Goal: Communication & Community: Answer question/provide support

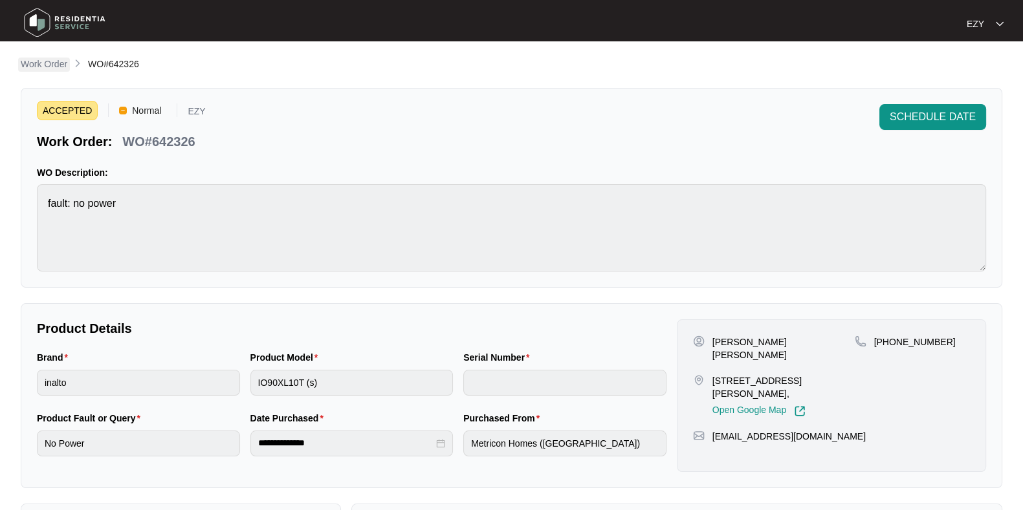
click at [47, 61] on p "Work Order" at bounding box center [44, 64] width 47 height 13
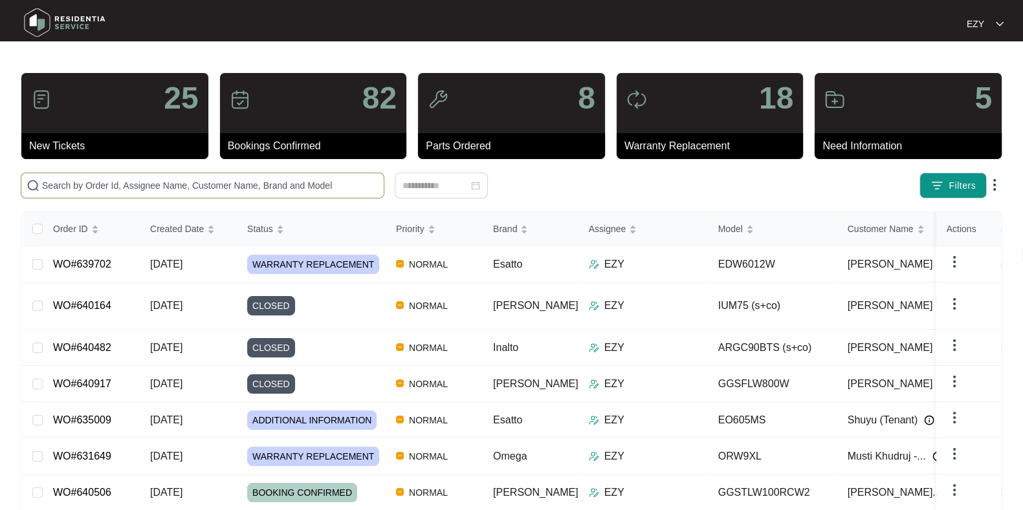
click at [243, 189] on input "text" at bounding box center [210, 186] width 336 height 14
paste input "639814"
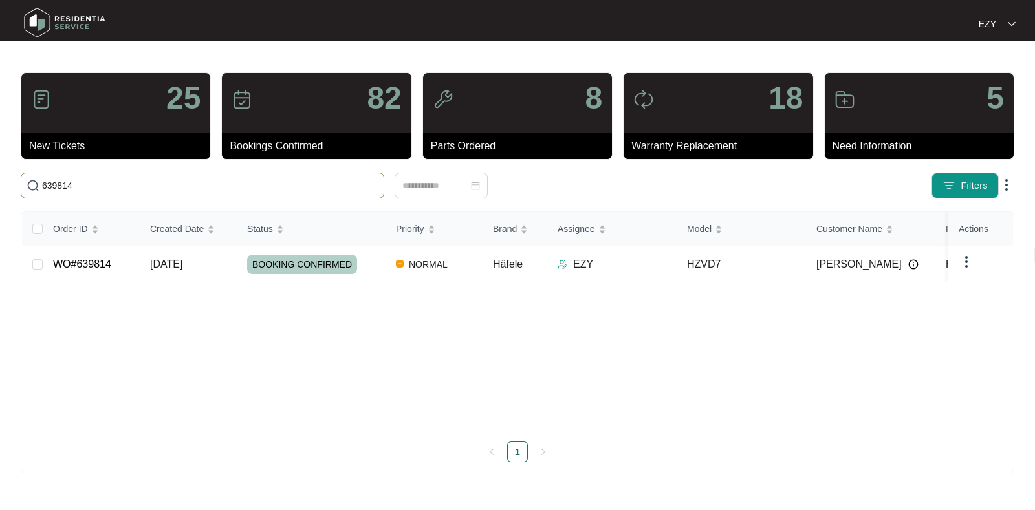
type input "639814"
click at [232, 199] on div "25 New Tickets 82 Bookings Confirmed 8 Parts Ordered 18 Warranty Replacement 5 …" at bounding box center [517, 272] width 993 height 401
click at [129, 263] on td "WO#639814" at bounding box center [91, 264] width 97 height 36
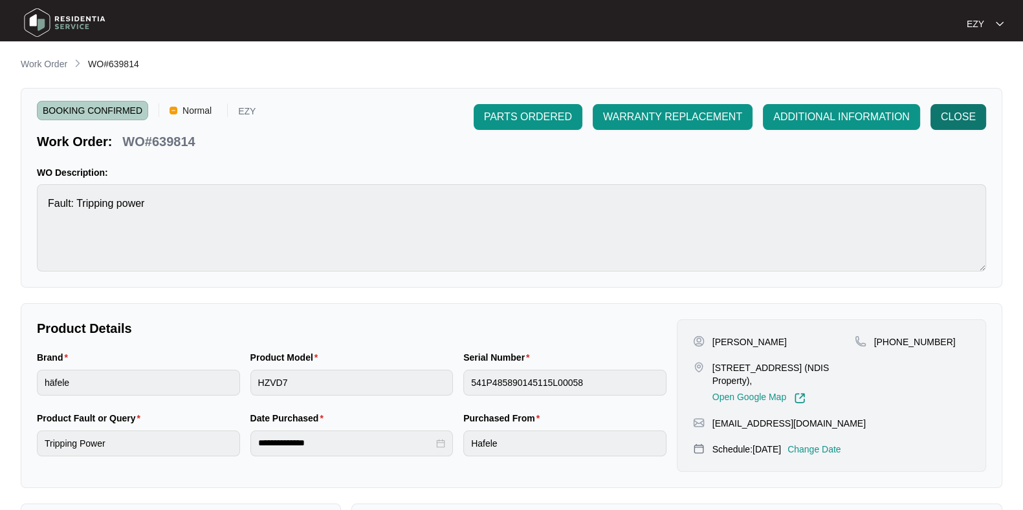
click at [951, 118] on span "CLOSE" at bounding box center [957, 117] width 35 height 16
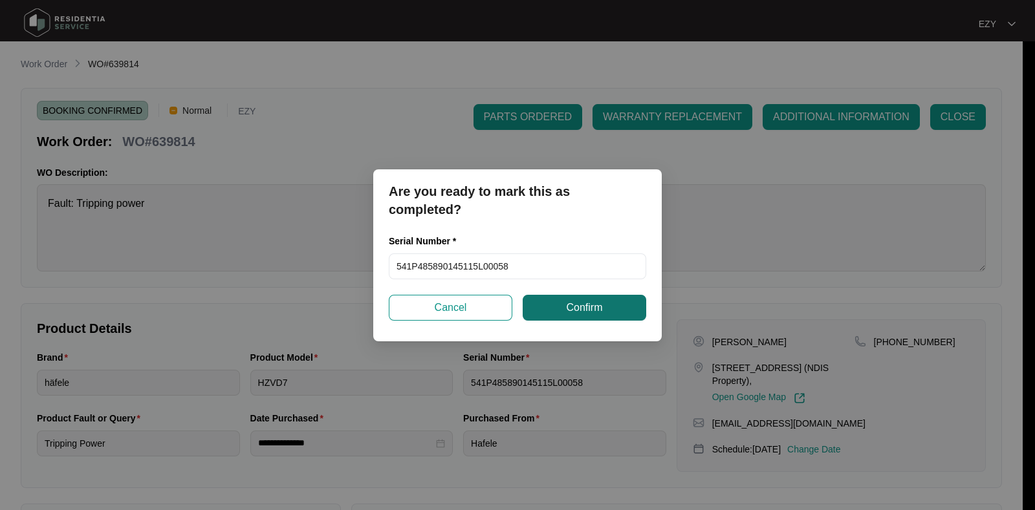
click at [585, 300] on span "Confirm" at bounding box center [584, 308] width 36 height 16
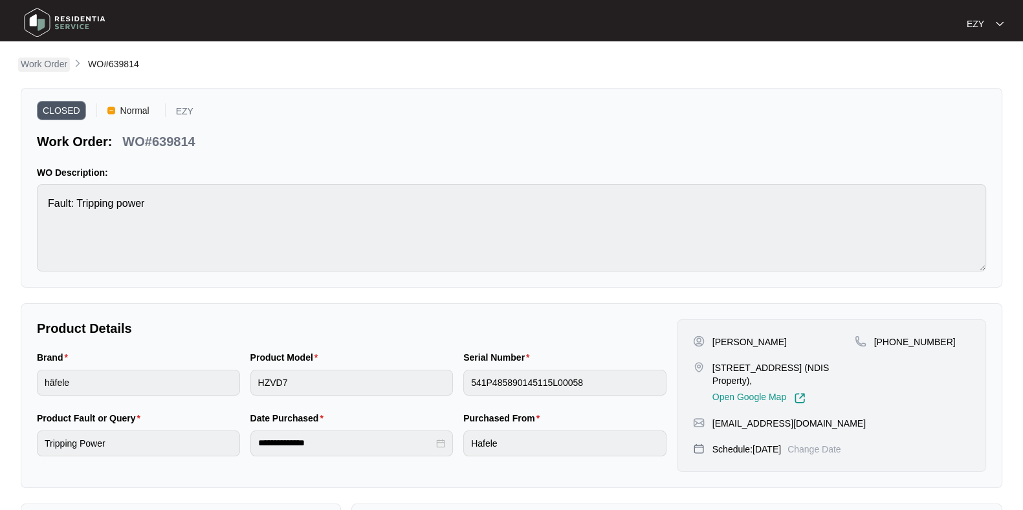
click at [52, 66] on p "Work Order" at bounding box center [44, 64] width 47 height 13
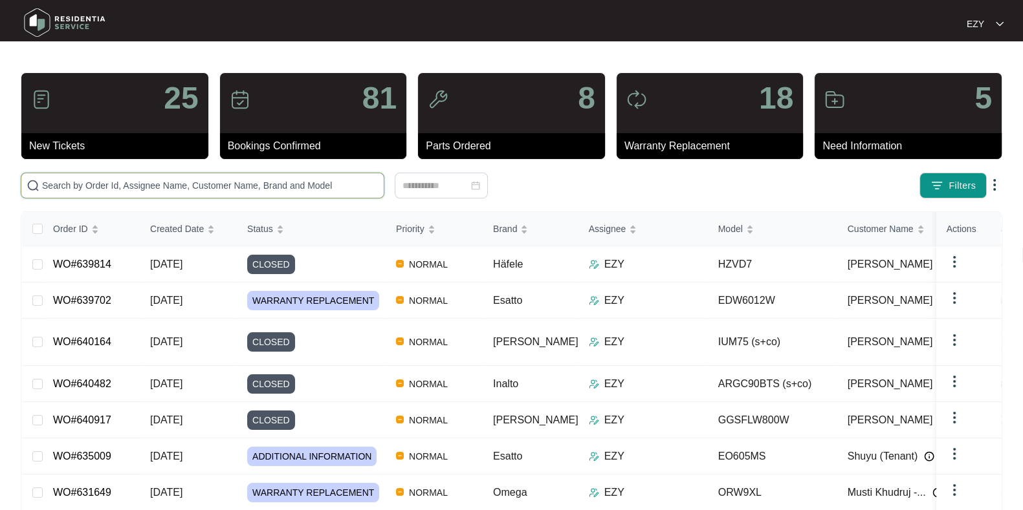
click at [329, 189] on input "text" at bounding box center [210, 186] width 336 height 14
paste input "640131"
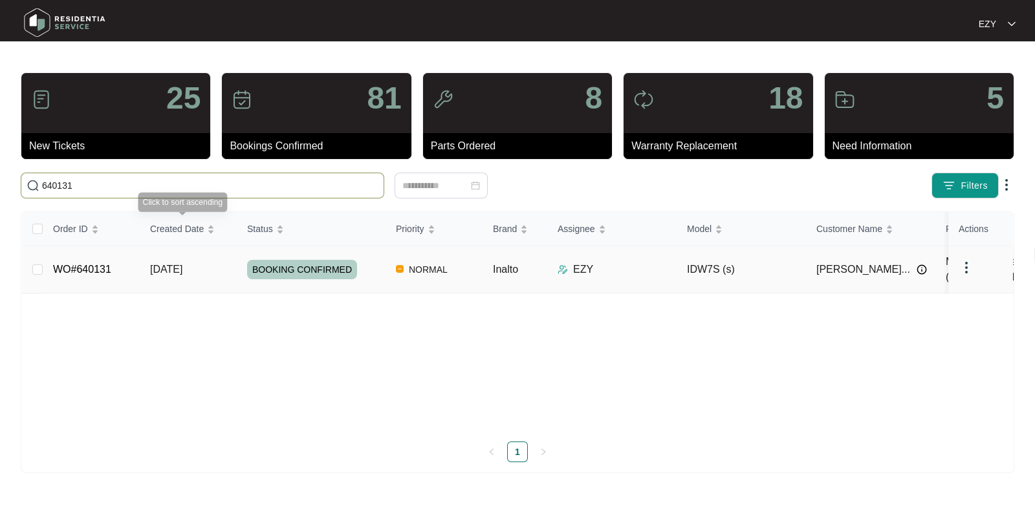
type input "640131"
click at [122, 266] on td "WO#640131" at bounding box center [91, 269] width 97 height 47
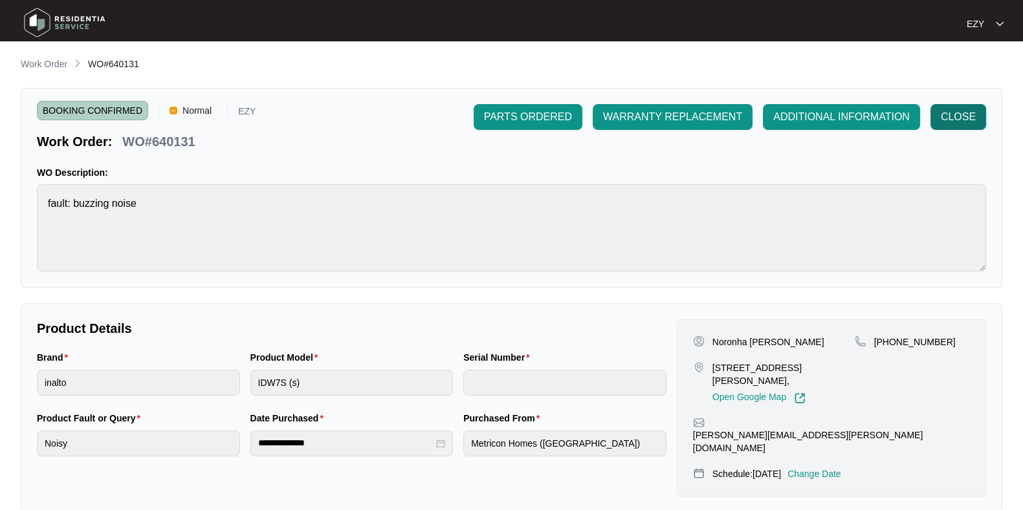
click at [960, 130] on button "CLOSE" at bounding box center [958, 117] width 56 height 26
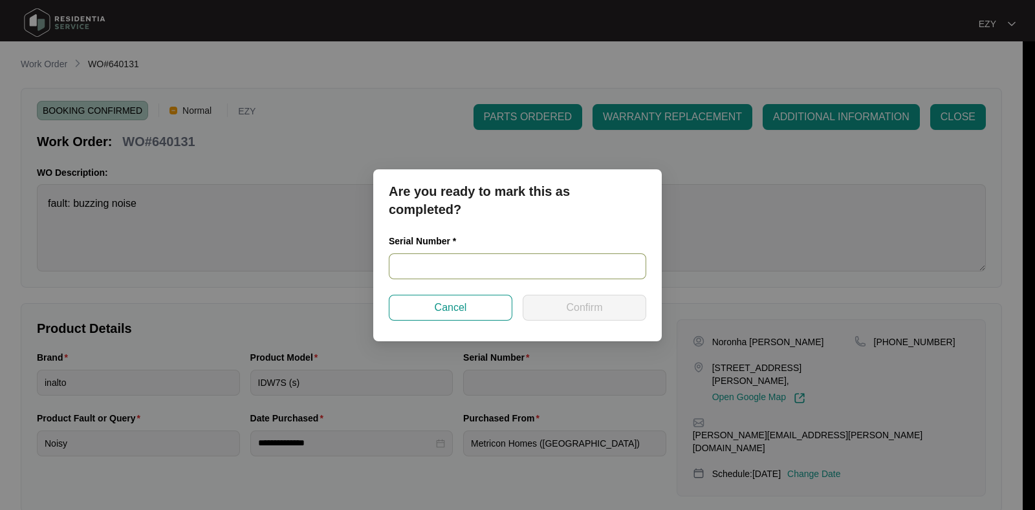
click at [514, 276] on input "text" at bounding box center [517, 267] width 257 height 26
paste input "23127841020100025"
type input "23127841020100025"
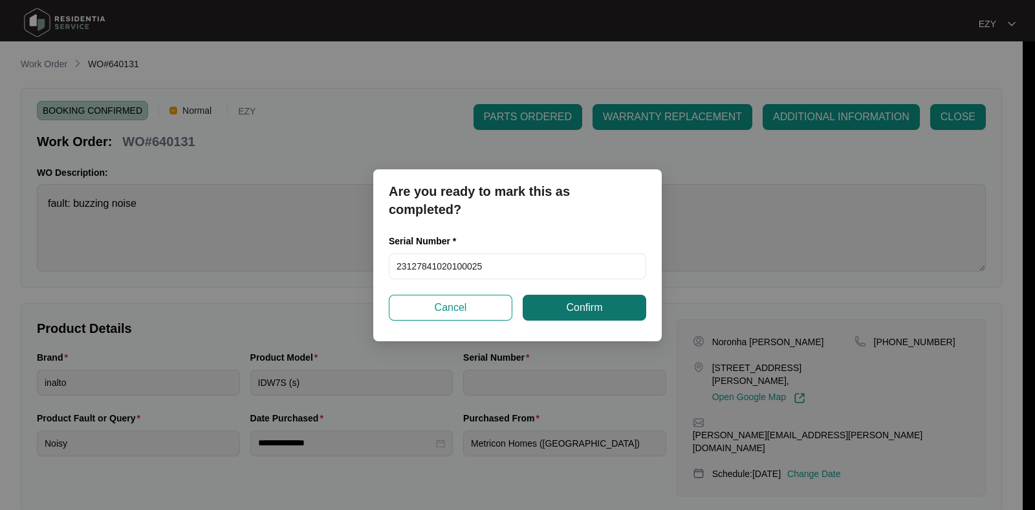
click at [565, 310] on button "Confirm" at bounding box center [585, 308] width 124 height 26
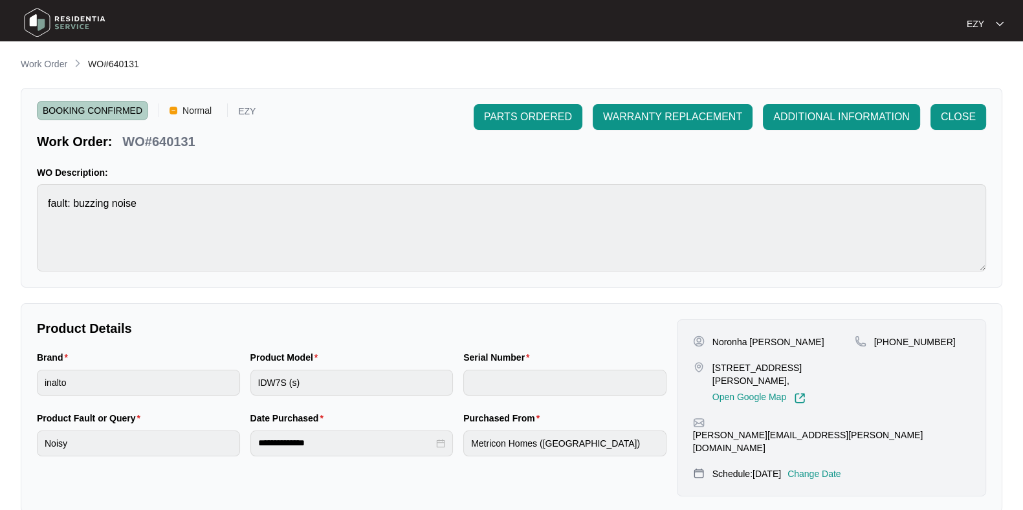
type input "23127841020100025"
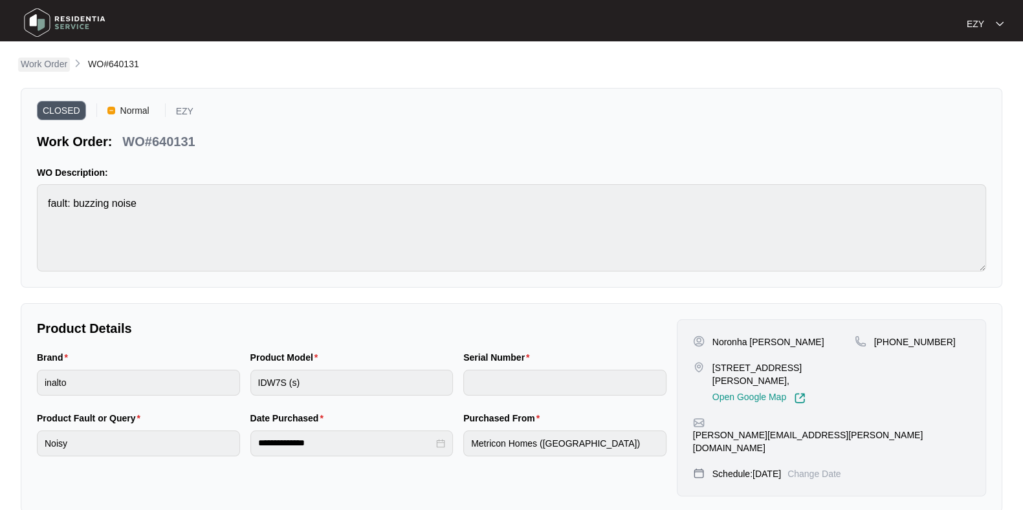
click at [55, 61] on p "Work Order" at bounding box center [44, 64] width 47 height 13
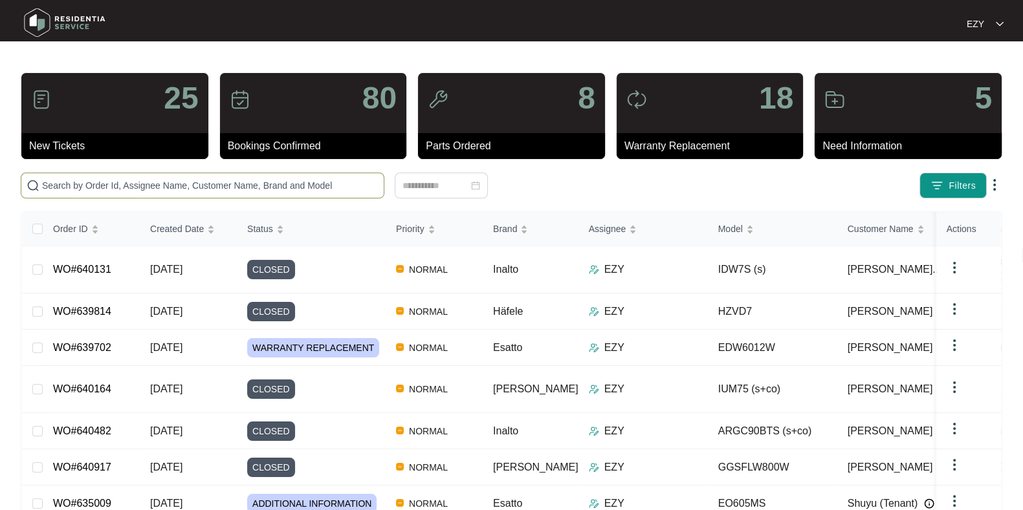
click at [263, 177] on span at bounding box center [202, 186] width 363 height 26
paste input "640883"
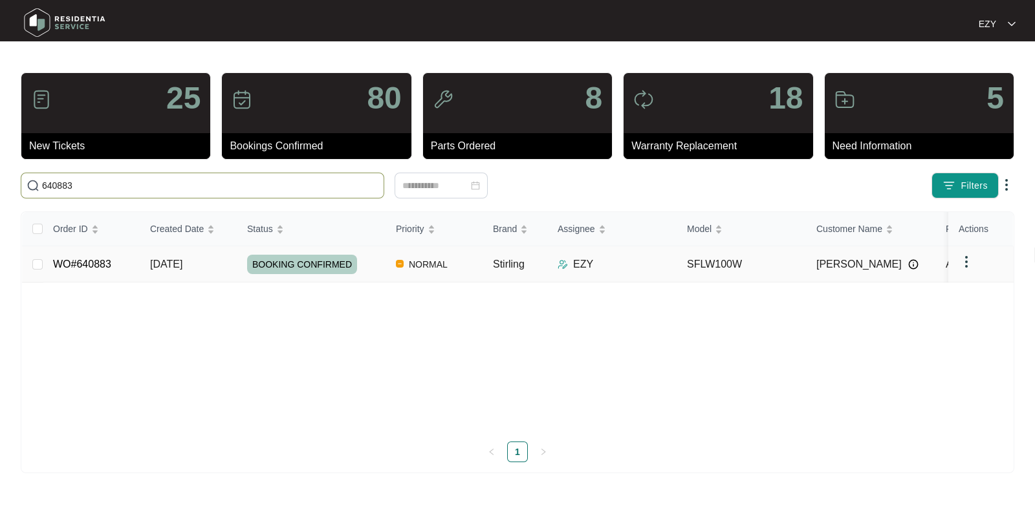
type input "640883"
click at [129, 272] on td "WO#640883" at bounding box center [91, 264] width 97 height 36
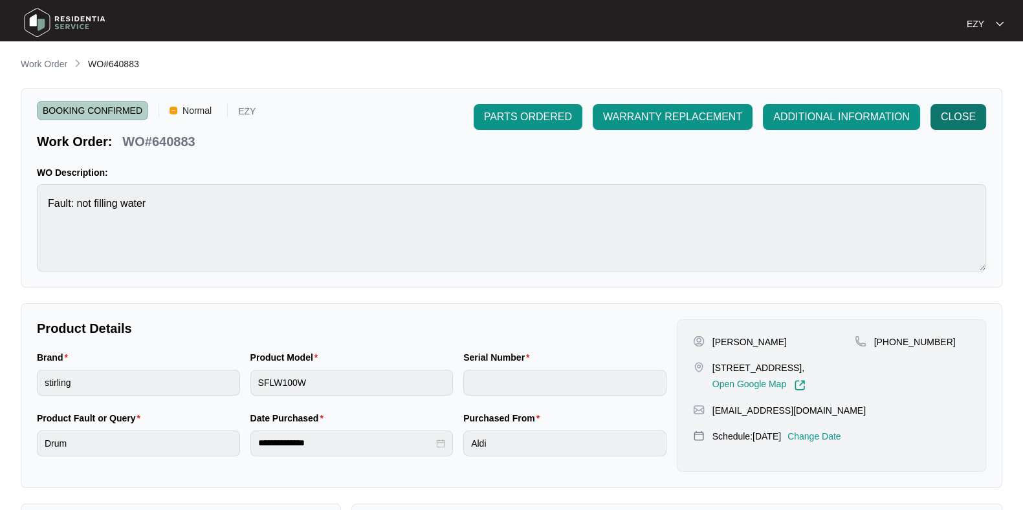
click at [968, 124] on span "CLOSE" at bounding box center [957, 117] width 35 height 16
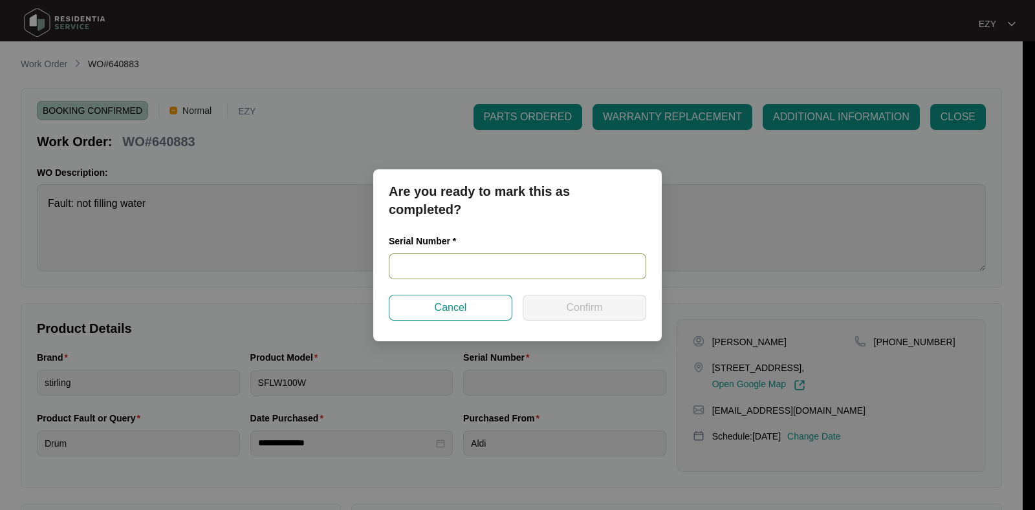
click at [468, 270] on input "text" at bounding box center [517, 267] width 257 height 26
paste input "540V3701201A5095K00026"
click at [468, 270] on input "540V3701201A5095K00026" at bounding box center [517, 267] width 257 height 26
type input "540V3701201A5095K00026"
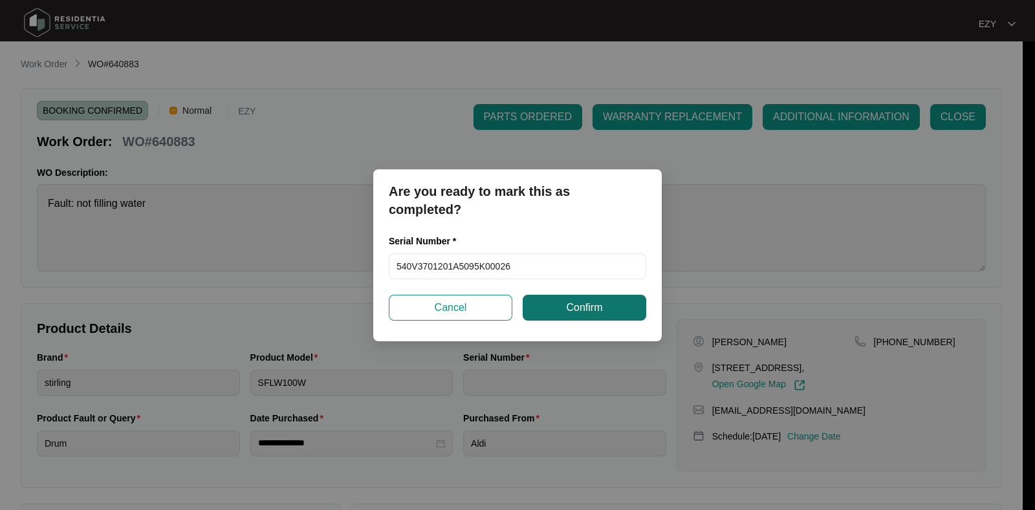
click at [579, 311] on span "Confirm" at bounding box center [584, 308] width 36 height 16
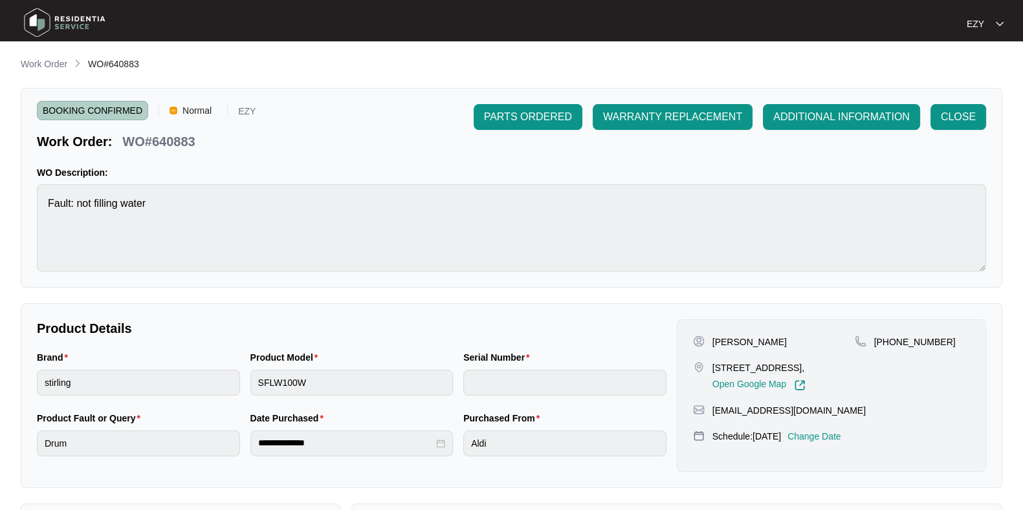
type input "540V3701201A5095K00026"
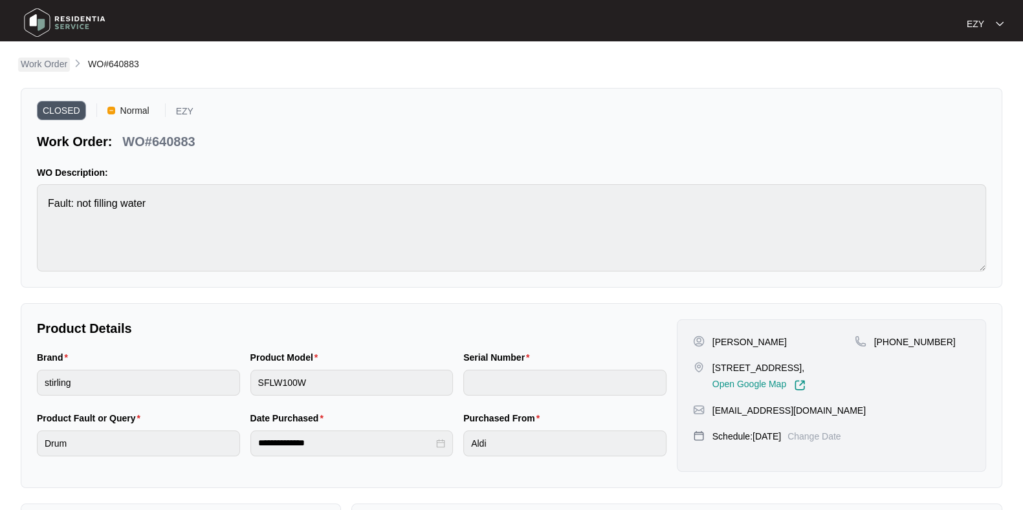
click at [65, 66] on p "Work Order" at bounding box center [44, 64] width 47 height 13
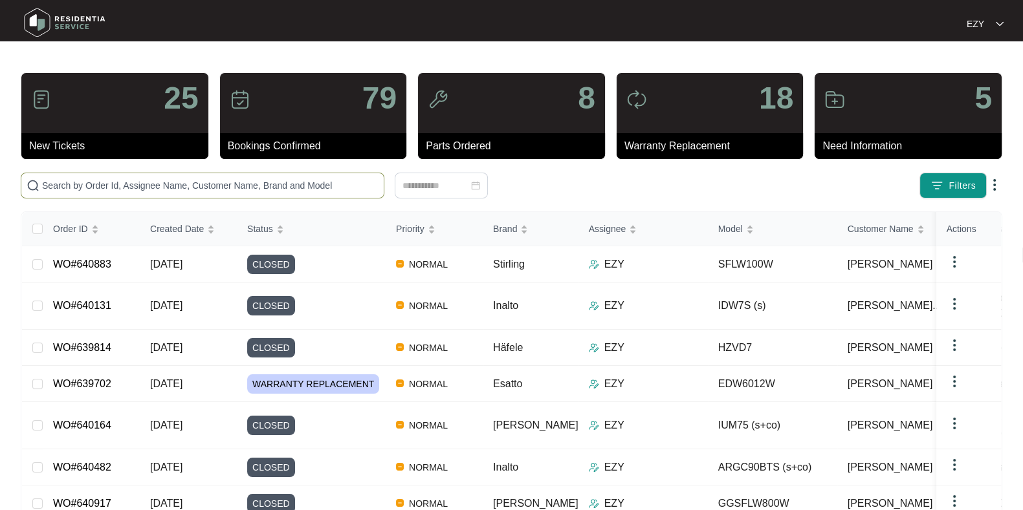
click at [334, 187] on input "text" at bounding box center [210, 186] width 336 height 14
paste input "639560"
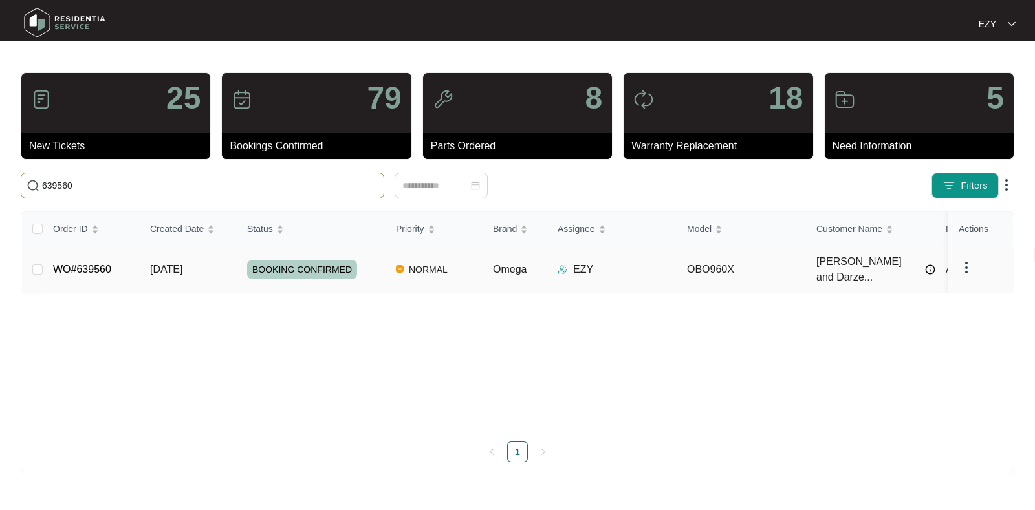
type input "639560"
click at [133, 274] on td "WO#639560" at bounding box center [91, 269] width 97 height 47
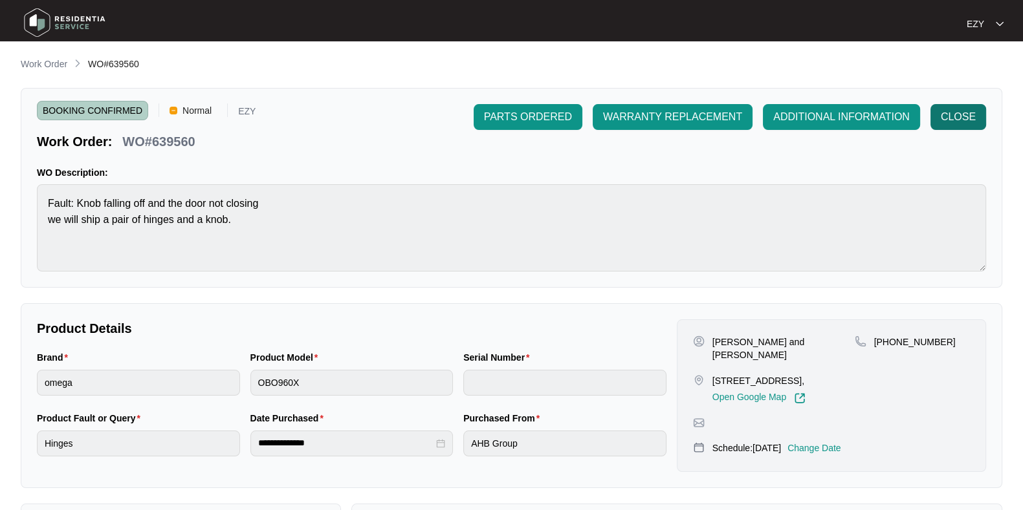
click at [977, 116] on button "CLOSE" at bounding box center [958, 117] width 56 height 26
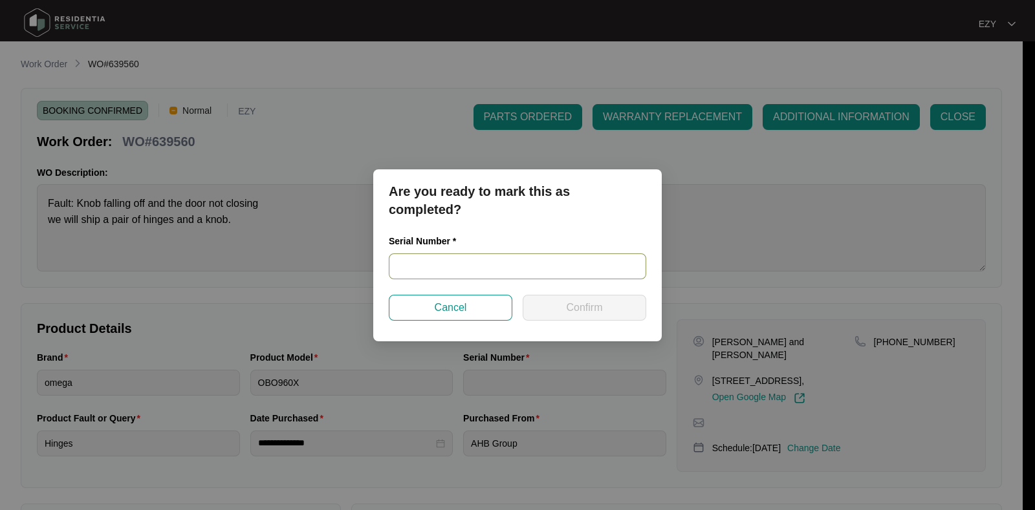
click at [466, 264] on input "text" at bounding box center [517, 267] width 257 height 26
paste input "900088612308000336"
type input "900088612308000336"
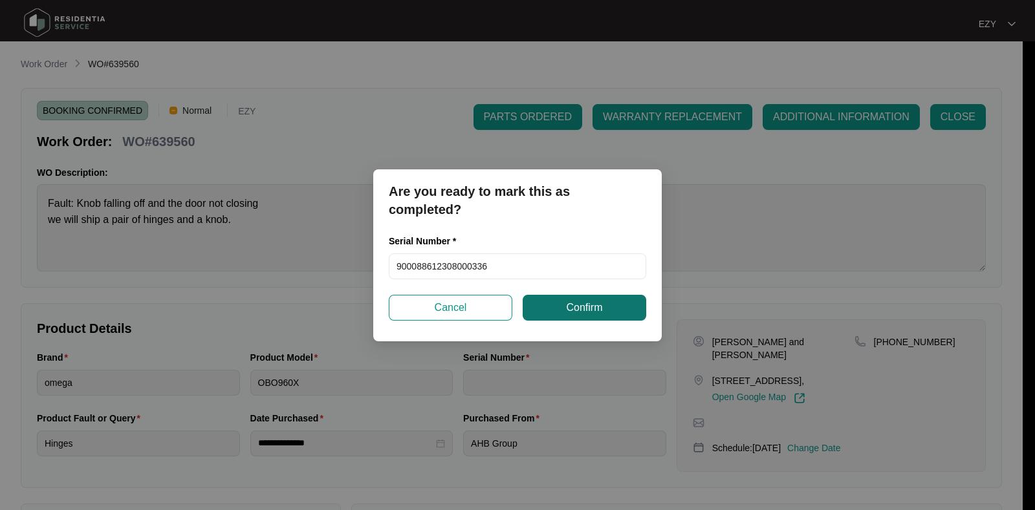
click at [581, 305] on span "Confirm" at bounding box center [584, 308] width 36 height 16
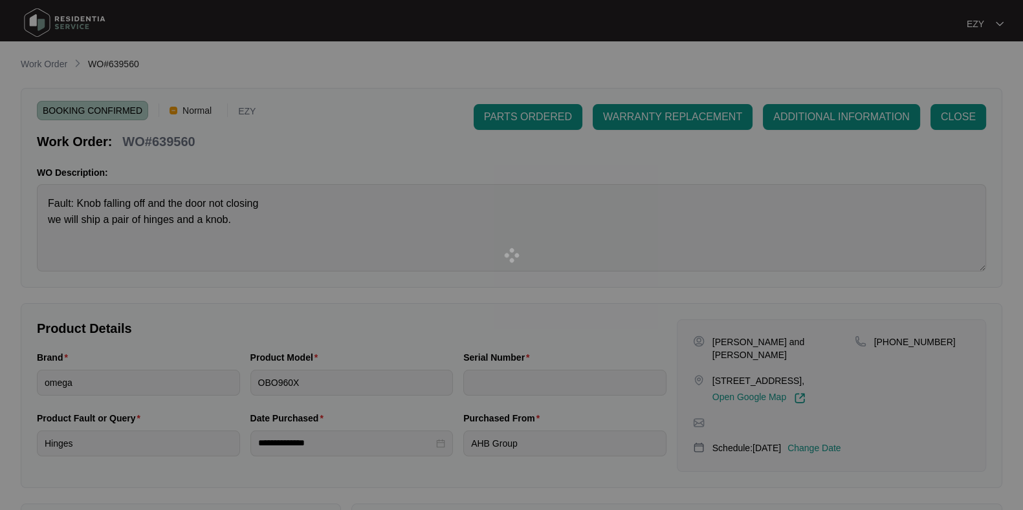
type input "900088612308000336"
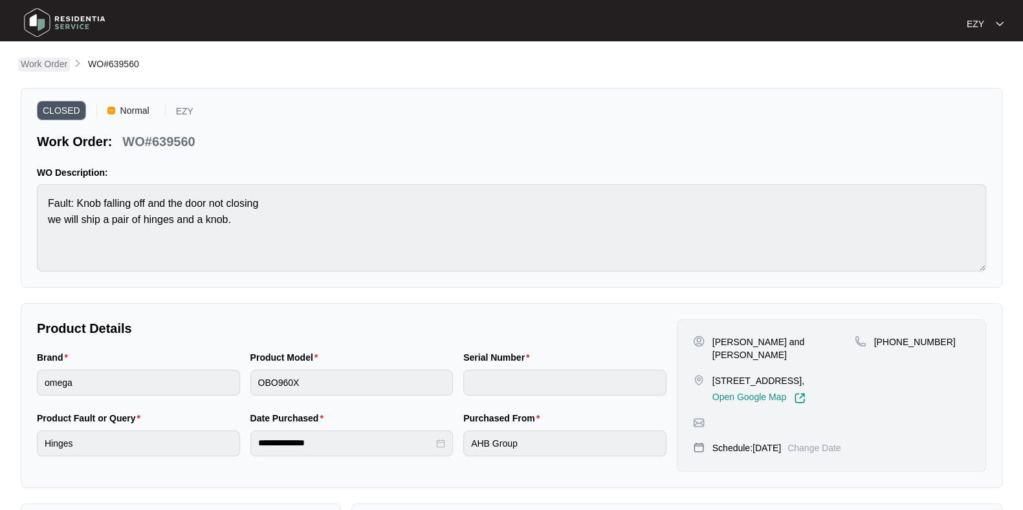
click at [49, 68] on p "Work Order" at bounding box center [44, 64] width 47 height 13
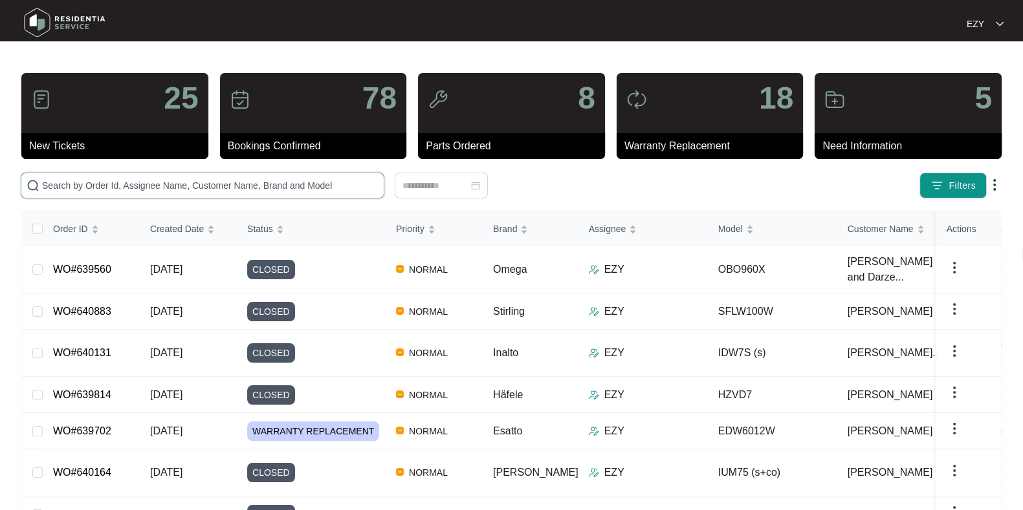
click at [272, 187] on input "text" at bounding box center [210, 186] width 336 height 14
paste input "637309"
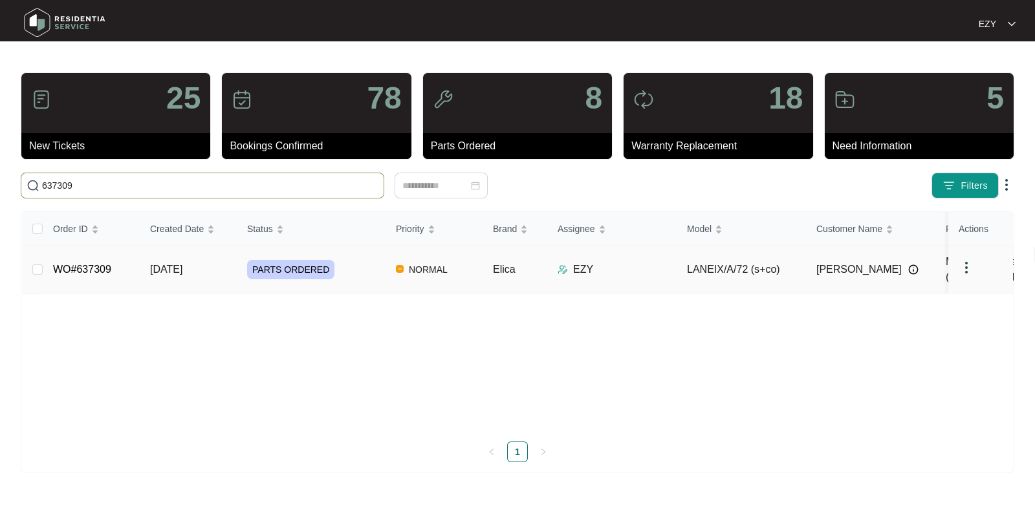
type input "637309"
click at [122, 270] on td "WO#637309" at bounding box center [91, 269] width 97 height 47
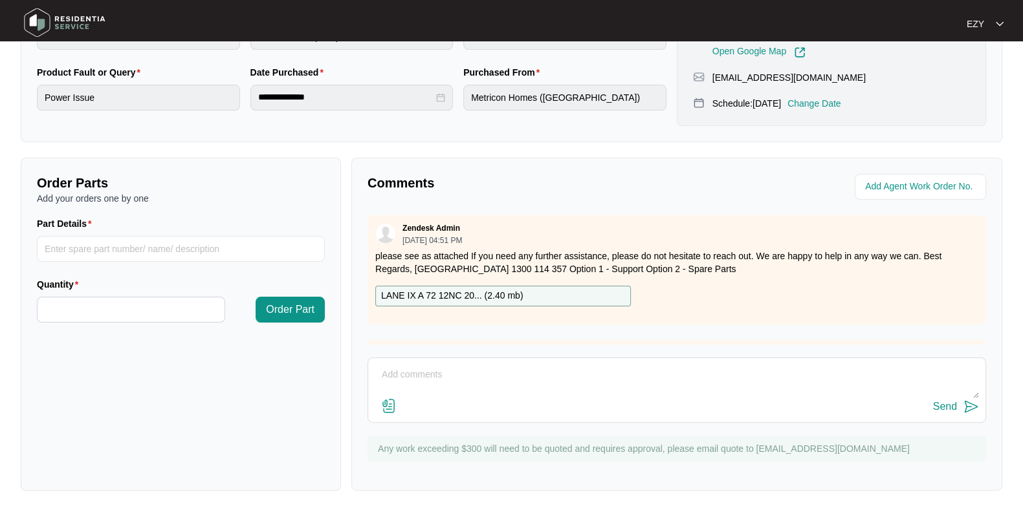
scroll to position [171, 0]
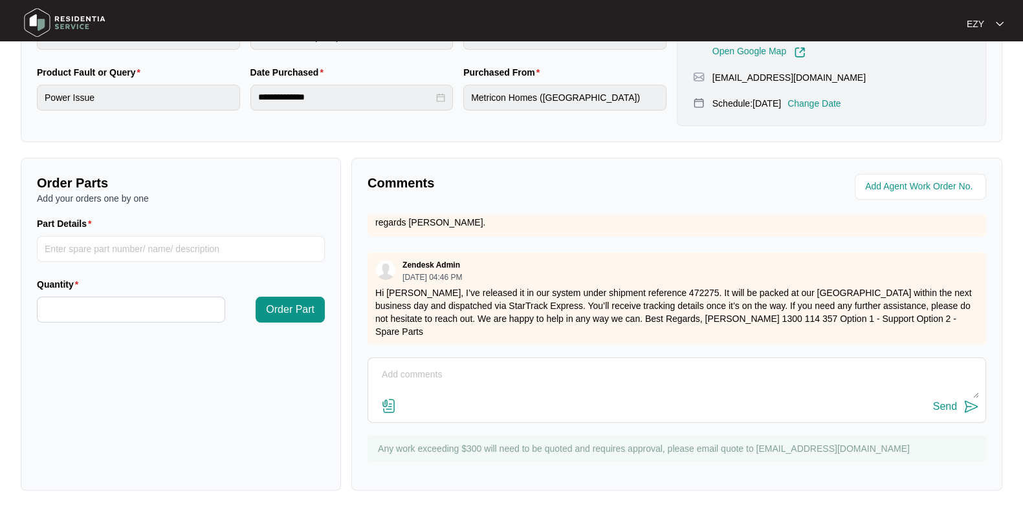
click at [492, 365] on textarea at bounding box center [676, 382] width 604 height 34
type textarea "Hi team, we had the wrong PCB sent to us - please advise. Thanks [PERSON_NAME]"
click at [934, 410] on div "Send" at bounding box center [945, 407] width 24 height 12
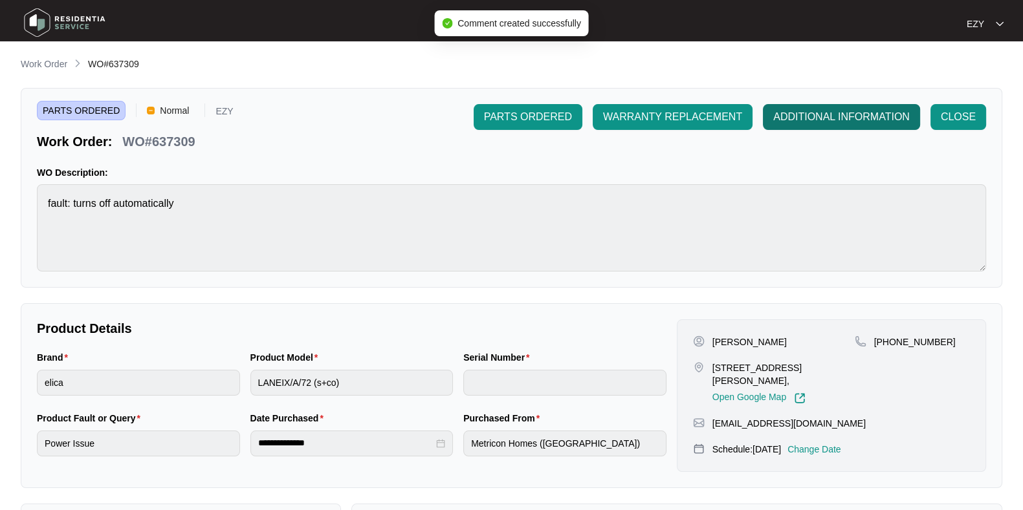
click at [804, 111] on span "ADDITIONAL INFORMATION" at bounding box center [841, 117] width 136 height 16
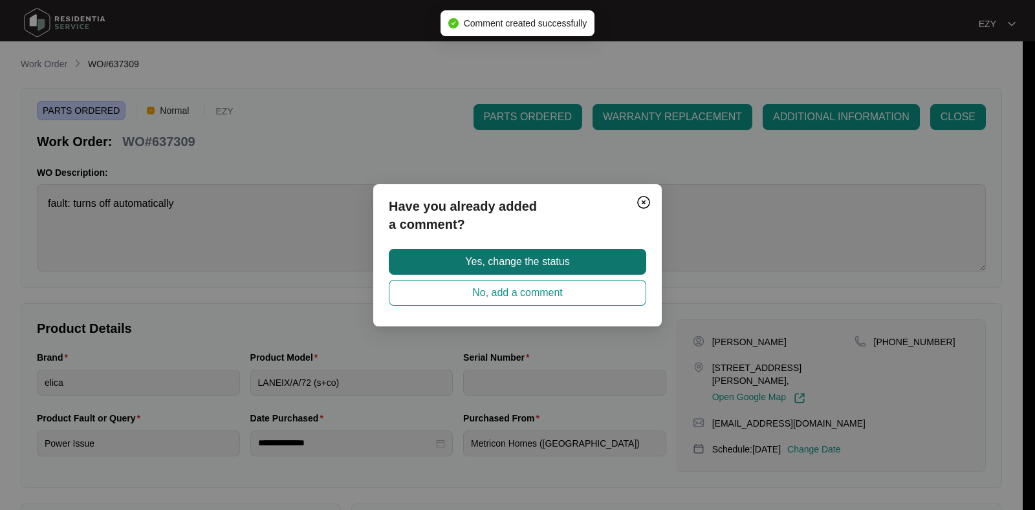
click at [565, 268] on span "Yes, change the status" at bounding box center [517, 262] width 104 height 16
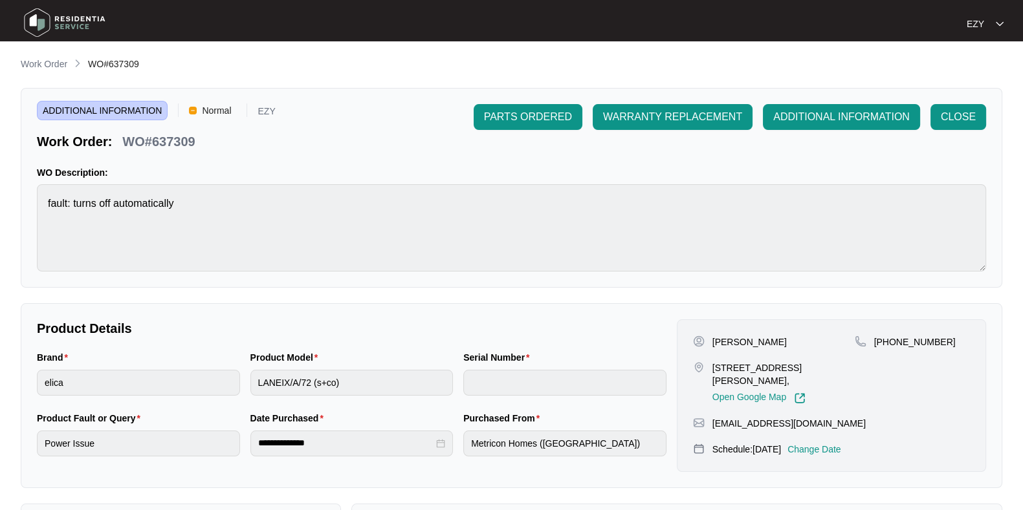
click at [43, 55] on main "**********" at bounding box center [511, 429] width 1023 height 858
click at [59, 71] on p "Work Order" at bounding box center [44, 64] width 47 height 13
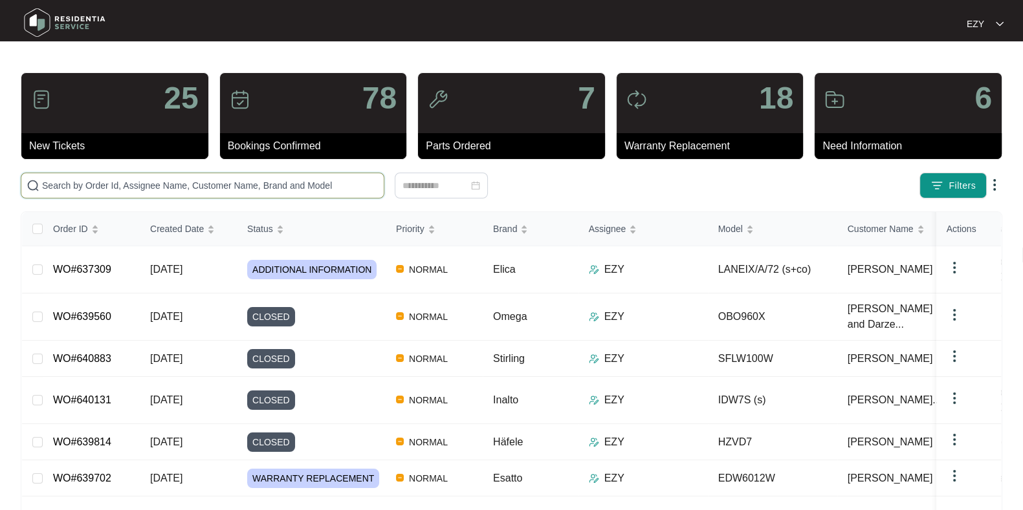
click at [222, 179] on input "text" at bounding box center [210, 186] width 336 height 14
paste input "640743"
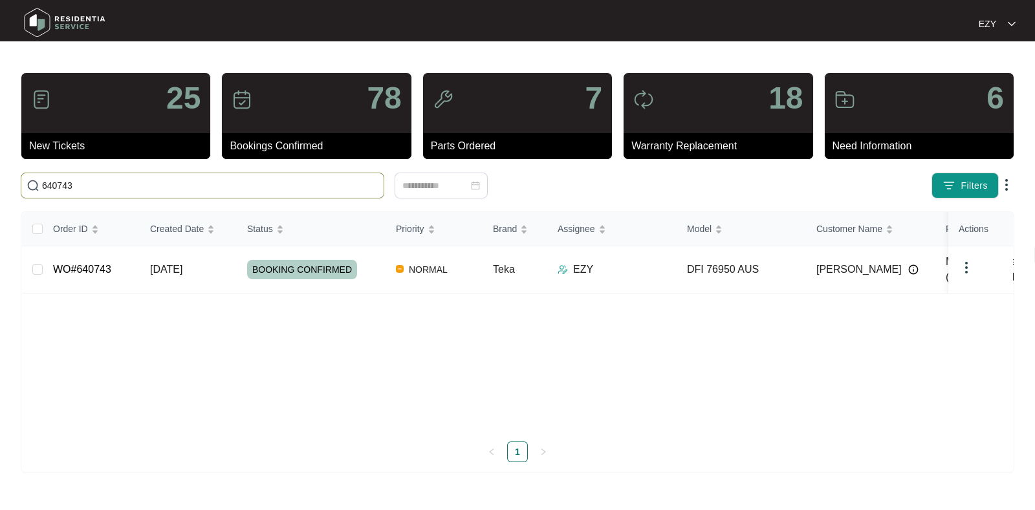
type input "640743"
click at [133, 266] on td "WO#640743" at bounding box center [91, 269] width 97 height 47
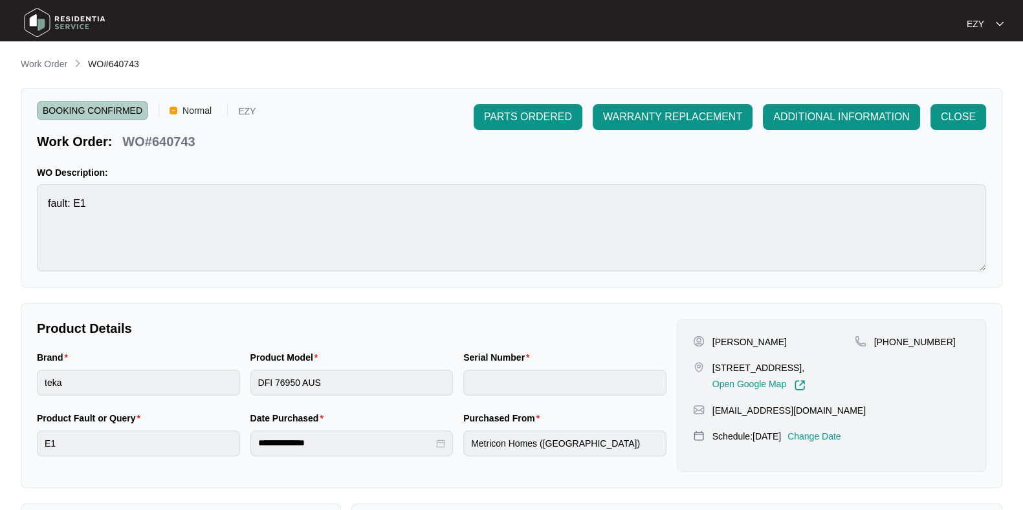
scroll to position [346, 0]
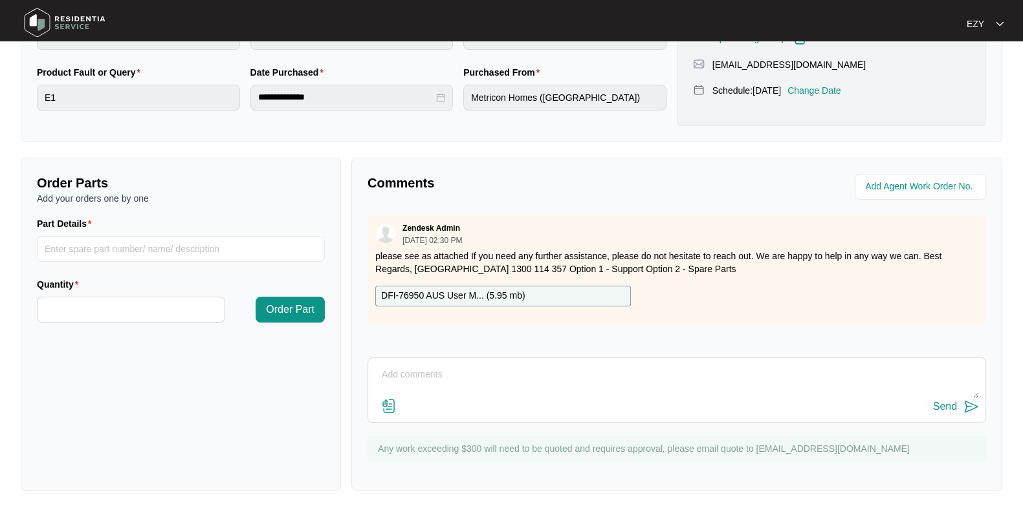
click at [471, 373] on textarea at bounding box center [676, 382] width 604 height 34
paste textarea "Checked and confirmed fault. Machine has a water leak but customer has also men…"
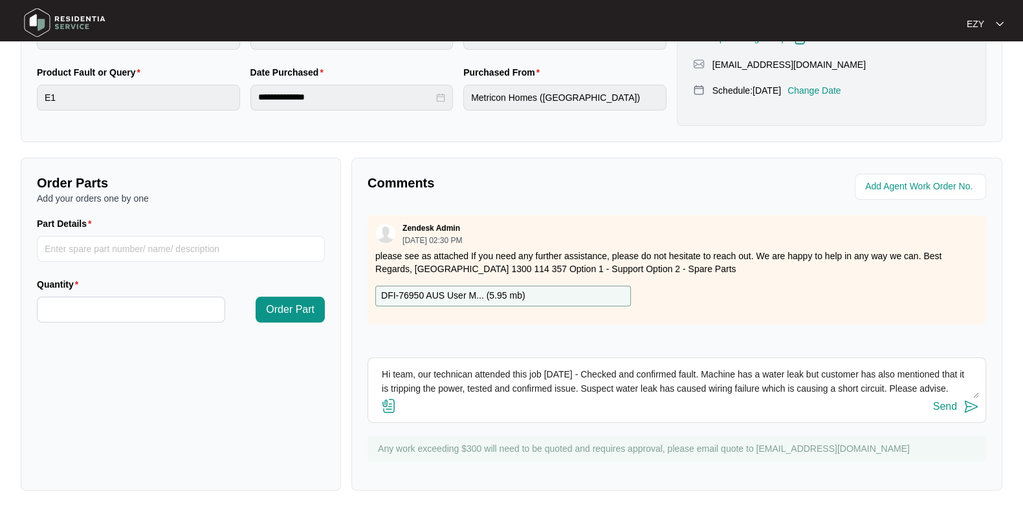
scroll to position [27, 0]
click at [461, 374] on textarea "Hi team, our technican attended this job [DATE] - Checked and confirmed fault. …" at bounding box center [676, 382] width 604 height 34
click at [456, 376] on textarea "Hi team, our technican attended this job [DATE] - Checked and confirmed fault. …" at bounding box center [676, 382] width 604 height 34
type textarea "Hi team, our technician attended this job [DATE] - Checked and confirmed fault.…"
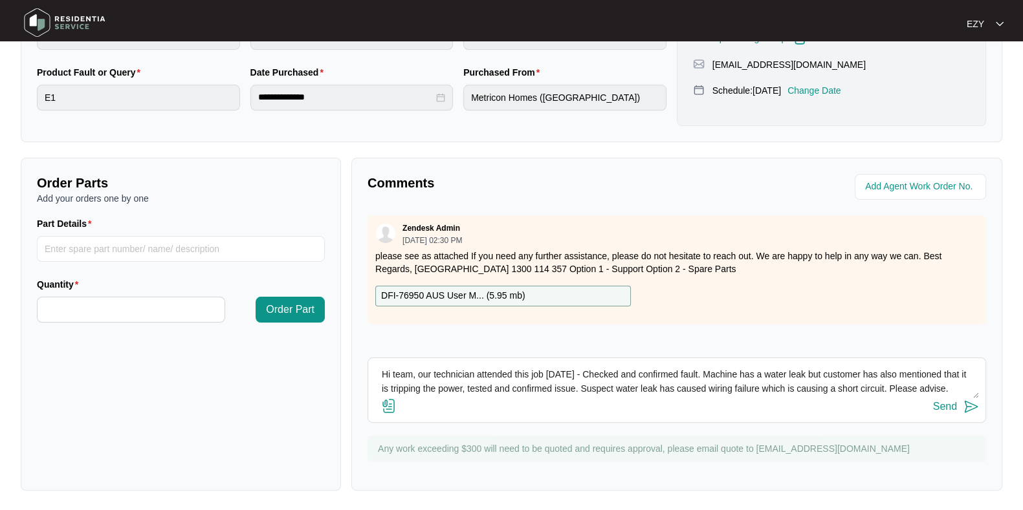
click at [935, 404] on div "Send" at bounding box center [945, 407] width 24 height 12
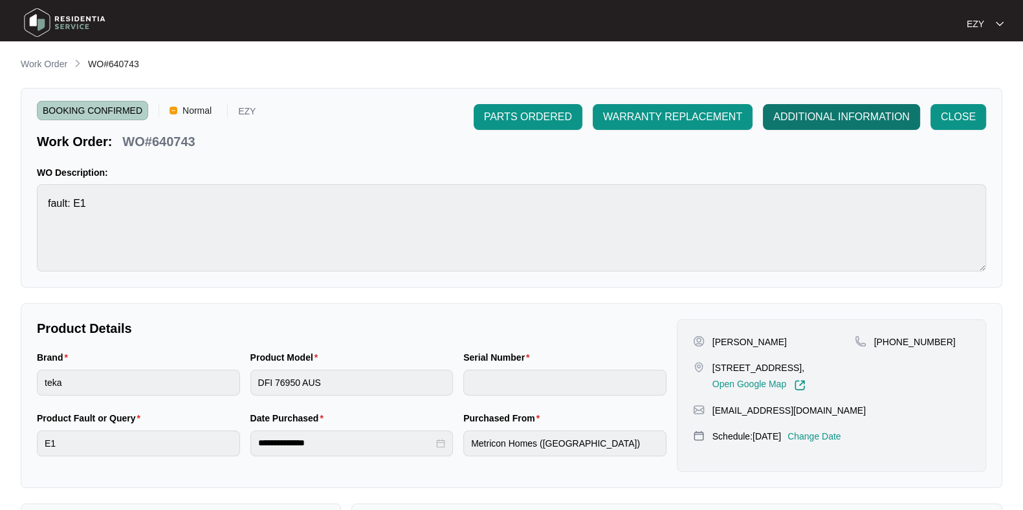
click at [838, 118] on span "ADDITIONAL INFORMATION" at bounding box center [841, 117] width 136 height 16
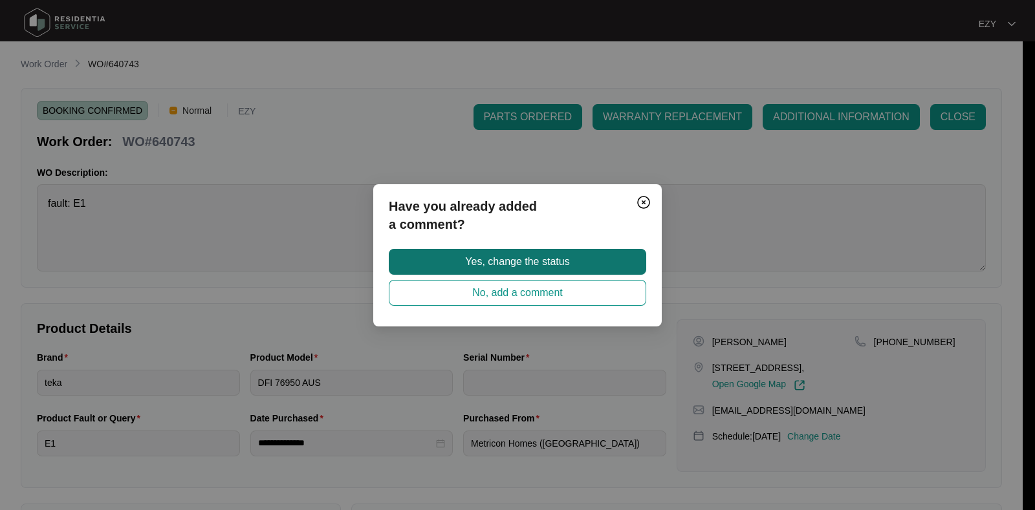
click at [612, 251] on button "Yes, change the status" at bounding box center [517, 262] width 257 height 26
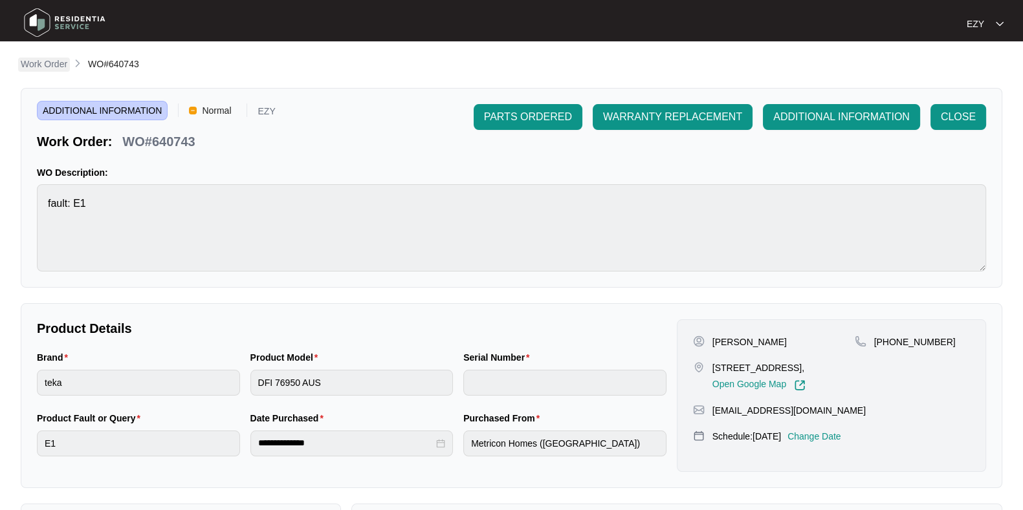
click at [39, 64] on p "Work Order" at bounding box center [44, 64] width 47 height 13
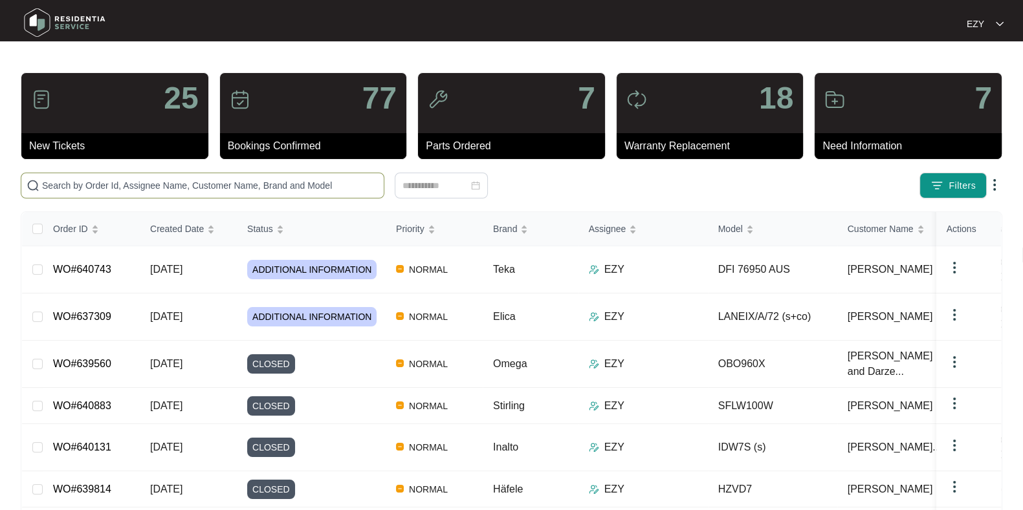
click at [256, 186] on input "text" at bounding box center [210, 186] width 336 height 14
paste input "641048"
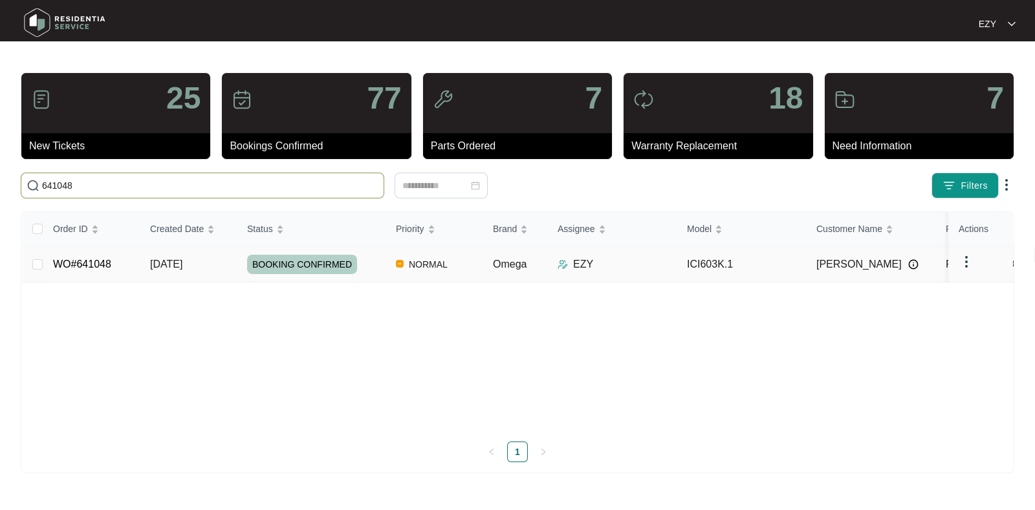
type input "641048"
click at [127, 277] on td "WO#641048" at bounding box center [91, 264] width 97 height 36
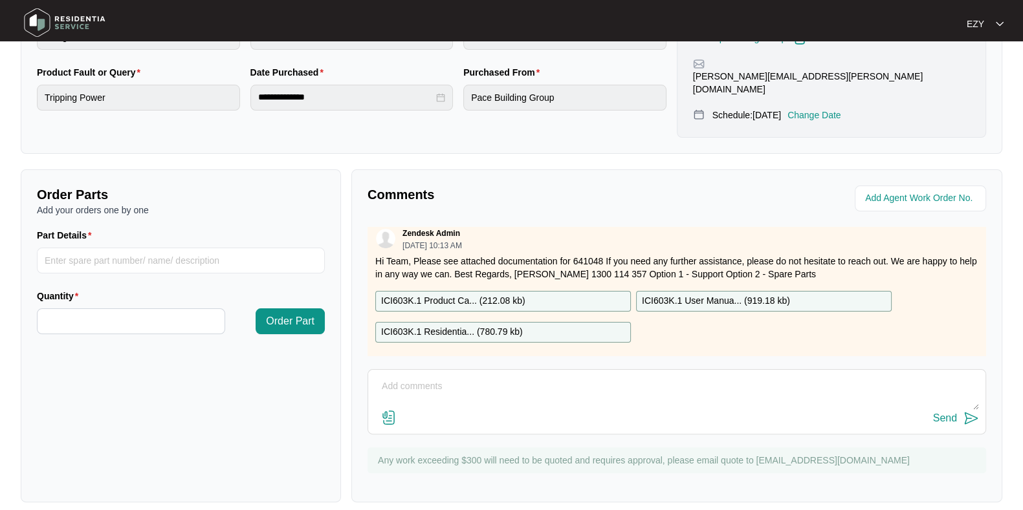
scroll to position [8, 0]
click at [466, 376] on textarea at bounding box center [676, 393] width 604 height 34
type textarea "Hi team,"
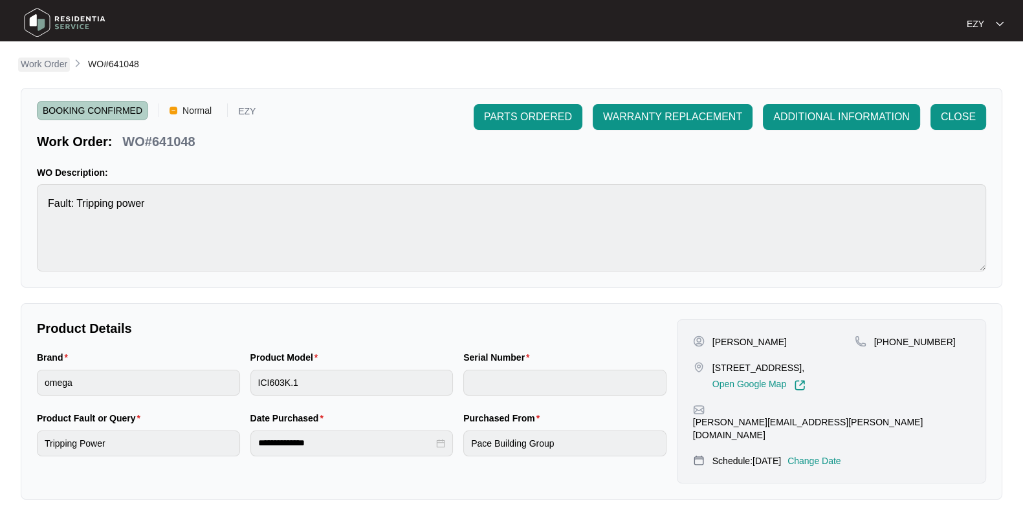
click at [60, 61] on p "Work Order" at bounding box center [44, 64] width 47 height 13
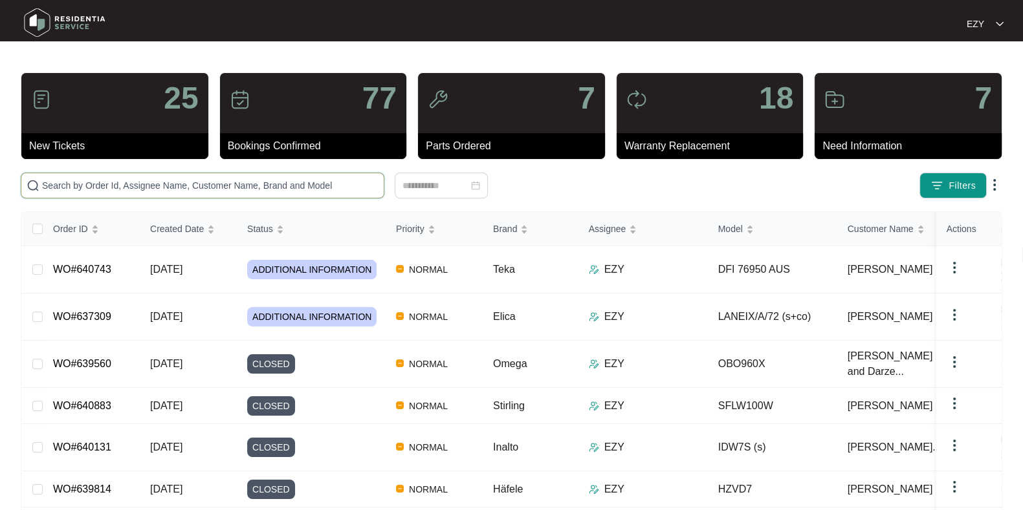
click at [275, 182] on input "text" at bounding box center [210, 186] width 336 height 14
paste input "638186"
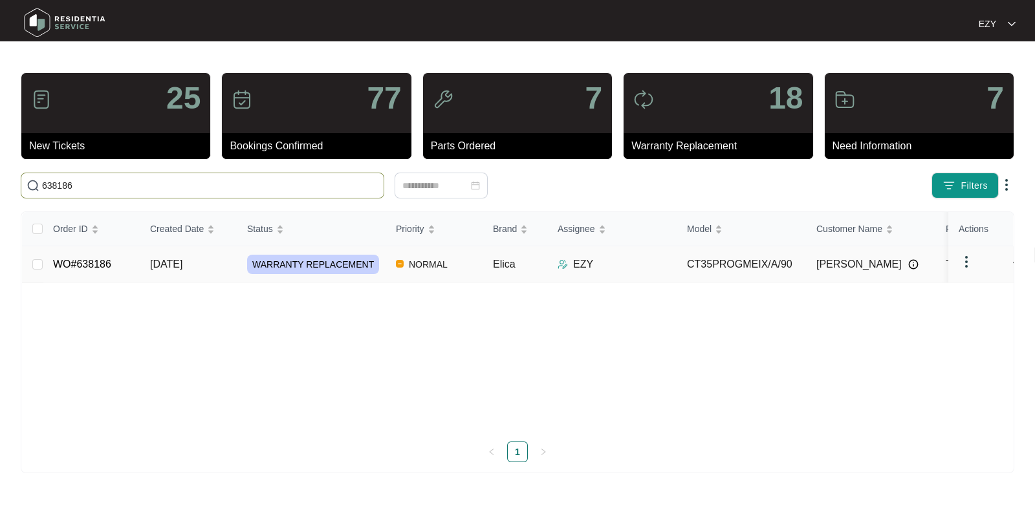
type input "638186"
click at [131, 267] on td "WO#638186" at bounding box center [91, 264] width 97 height 36
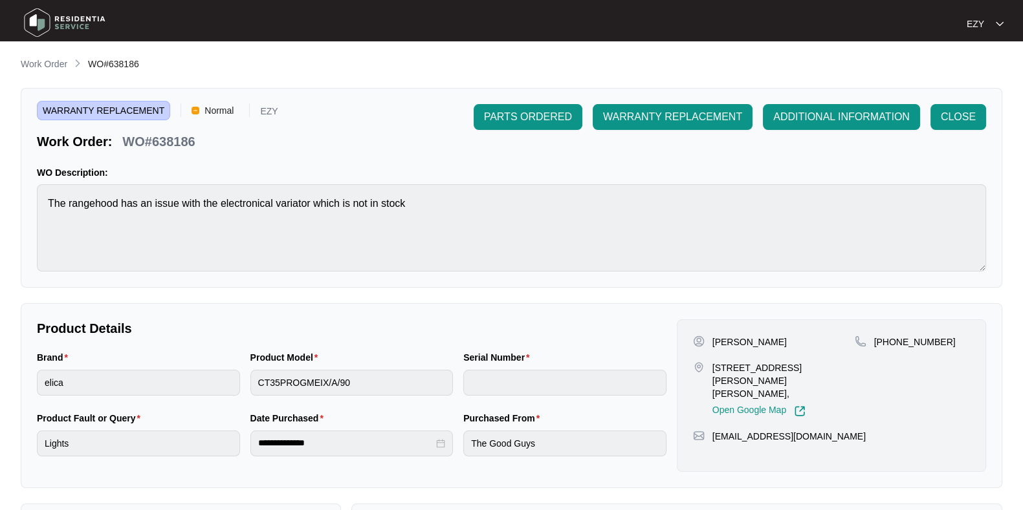
scroll to position [346, 0]
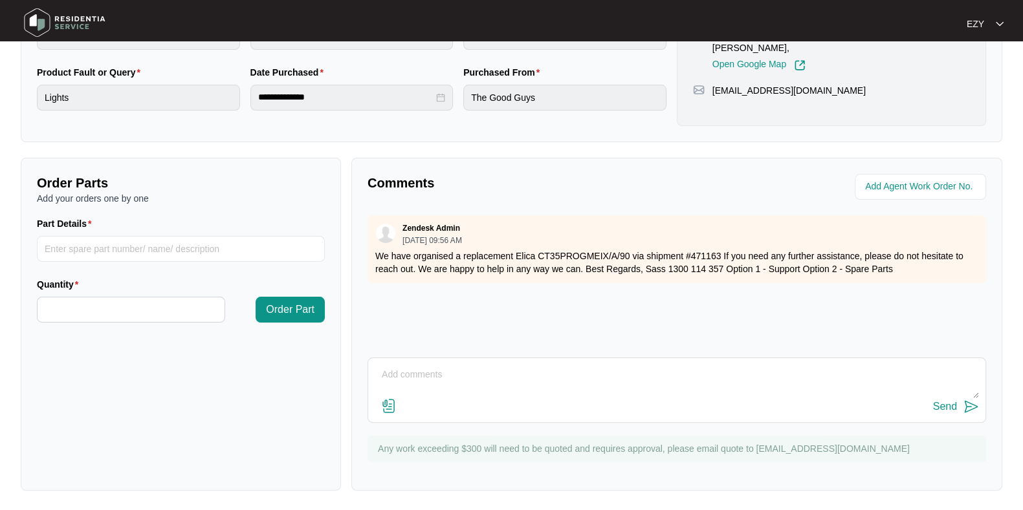
click at [455, 394] on textarea at bounding box center [676, 382] width 604 height 34
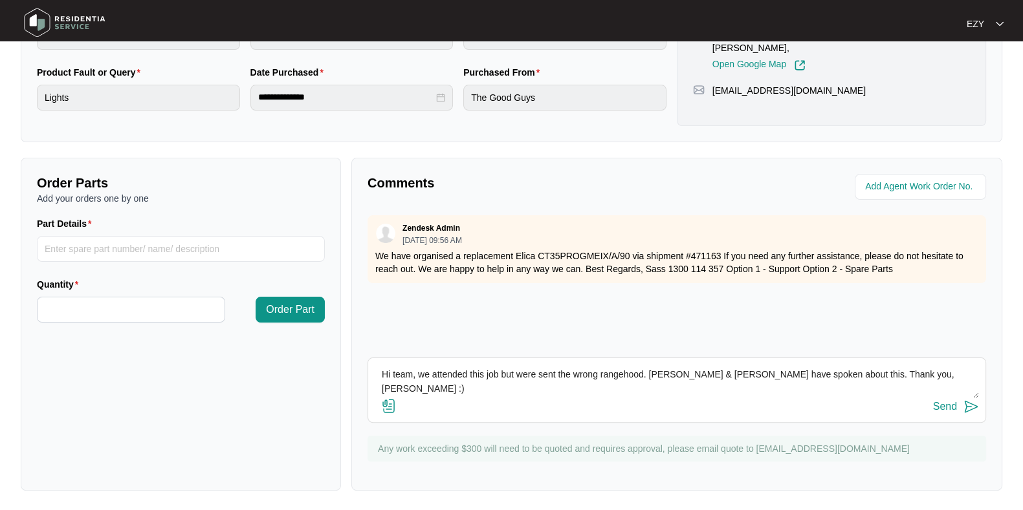
type textarea "Hi team, we attended this job but were sent the wrong rangehood. [PERSON_NAME] …"
click at [960, 409] on button "Send" at bounding box center [956, 406] width 46 height 17
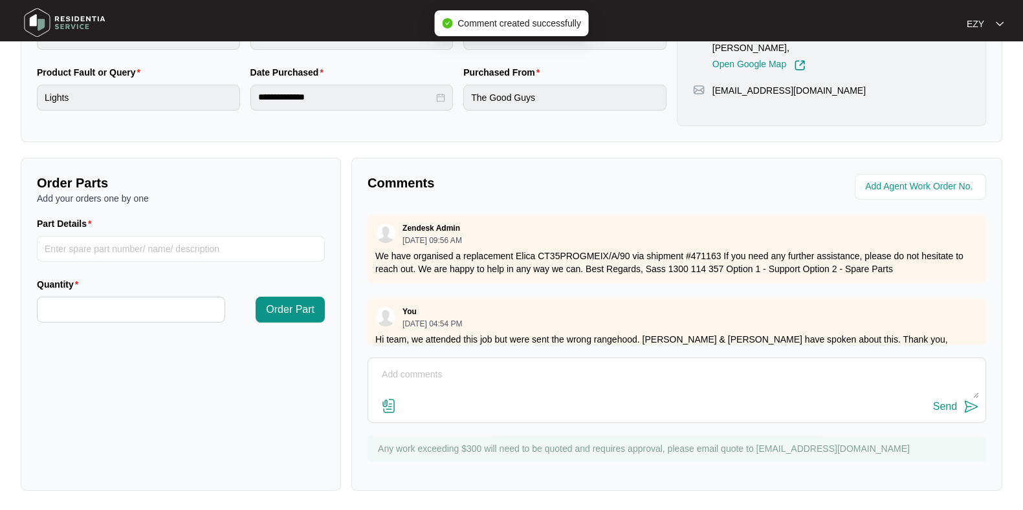
click at [682, 234] on div "Zendesk Admin [DATE] 09:56 AM" at bounding box center [676, 233] width 603 height 21
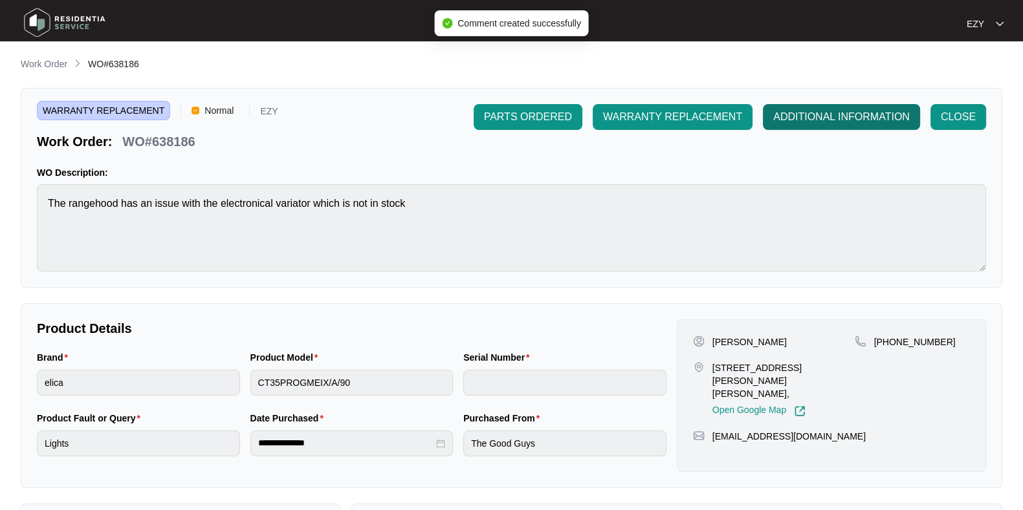
click at [814, 122] on span "ADDITIONAL INFORMATION" at bounding box center [841, 117] width 136 height 16
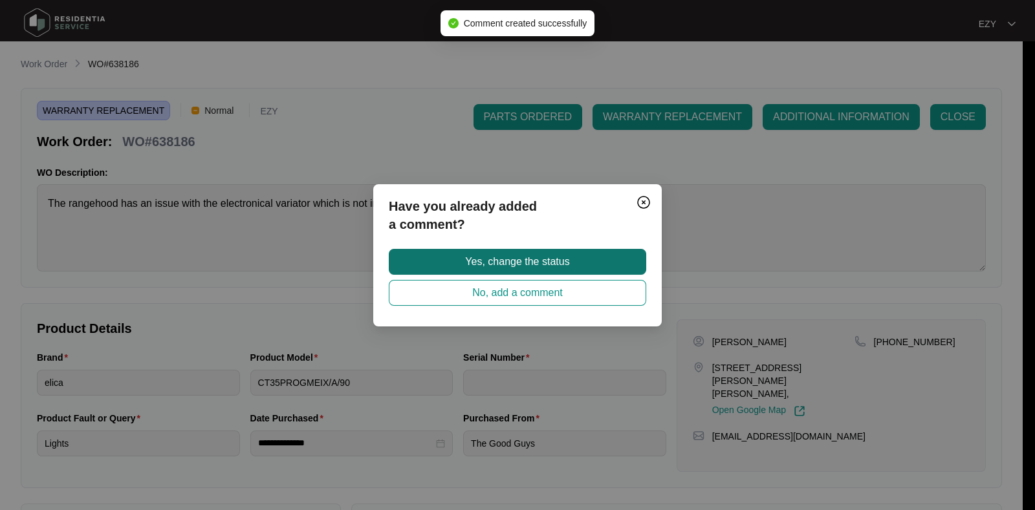
click at [562, 265] on span "Yes, change the status" at bounding box center [517, 262] width 104 height 16
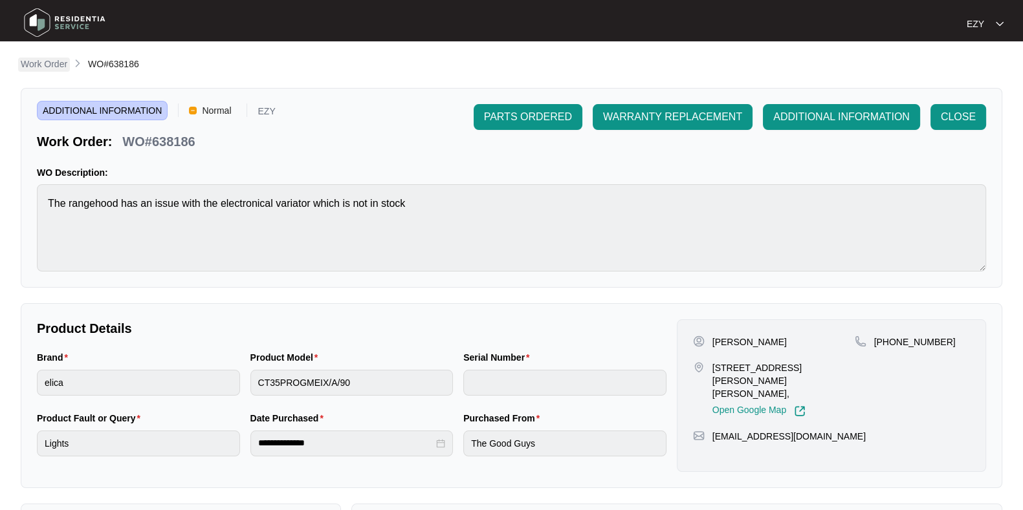
click at [39, 60] on p "Work Order" at bounding box center [44, 64] width 47 height 13
